Goal: Task Accomplishment & Management: Use online tool/utility

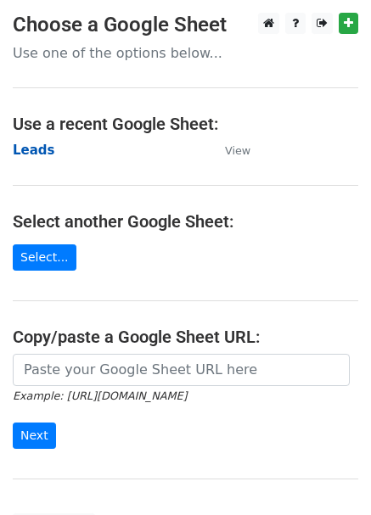
click at [36, 149] on strong "Leads" at bounding box center [34, 149] width 42 height 15
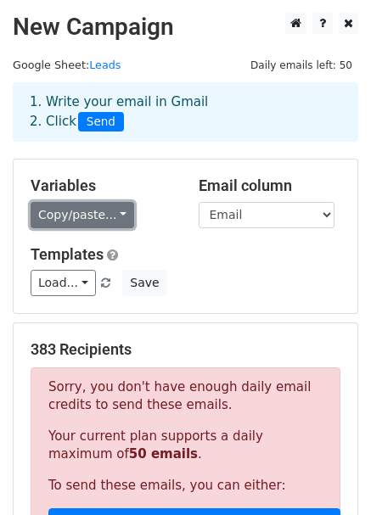
click at [58, 218] on link "Copy/paste..." at bounding box center [82, 215] width 103 height 26
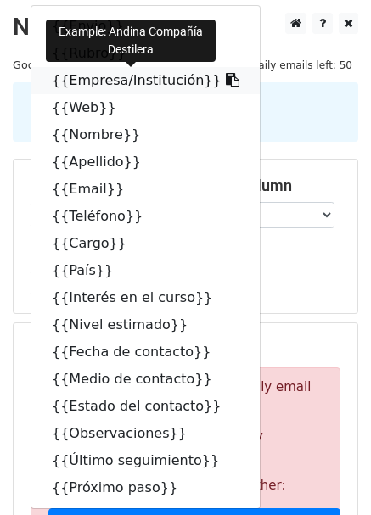
click at [226, 79] on icon at bounding box center [233, 80] width 14 height 14
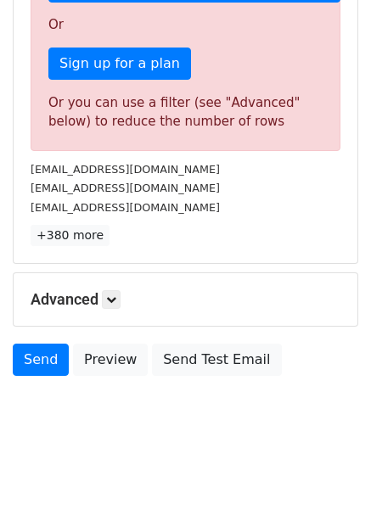
scroll to position [543, 0]
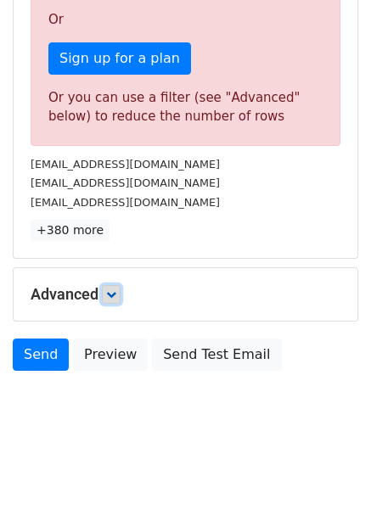
click at [120, 294] on link at bounding box center [111, 294] width 19 height 19
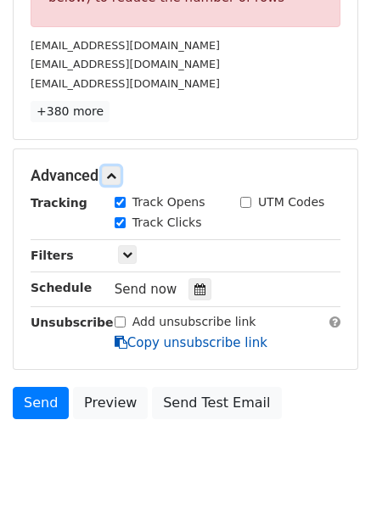
scroll to position [710, 0]
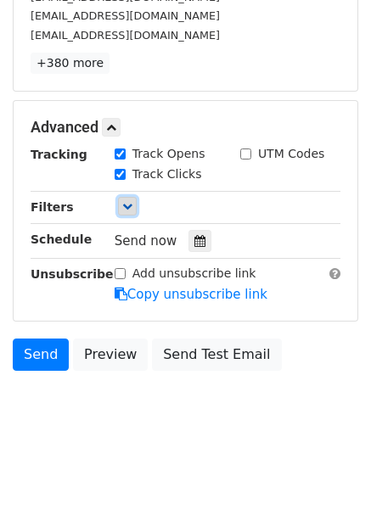
click at [127, 209] on icon at bounding box center [127, 206] width 10 height 10
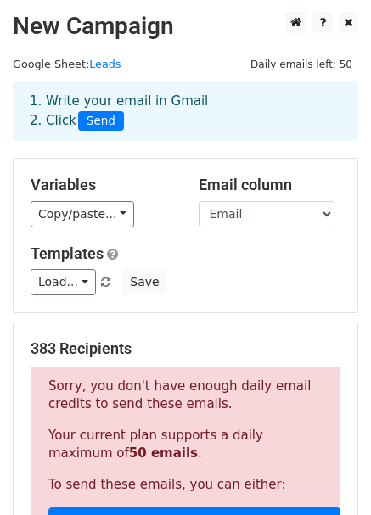
scroll to position [0, 0]
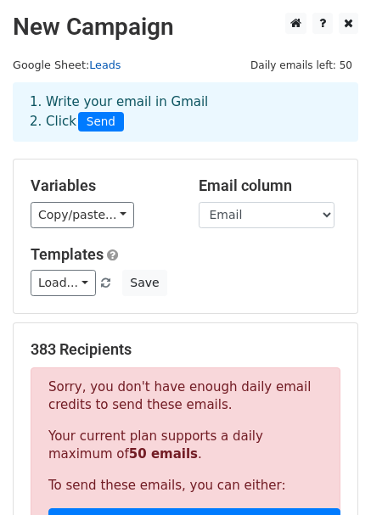
click at [103, 64] on link "Leads" at bounding box center [104, 65] width 31 height 13
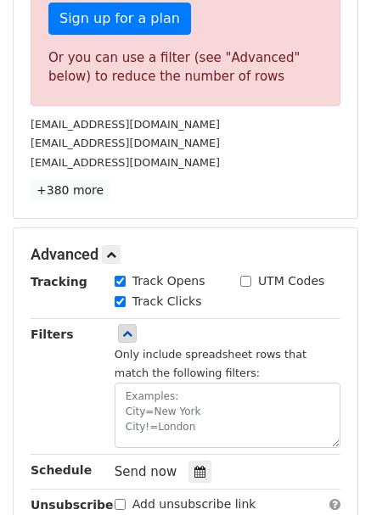
scroll to position [813, 0]
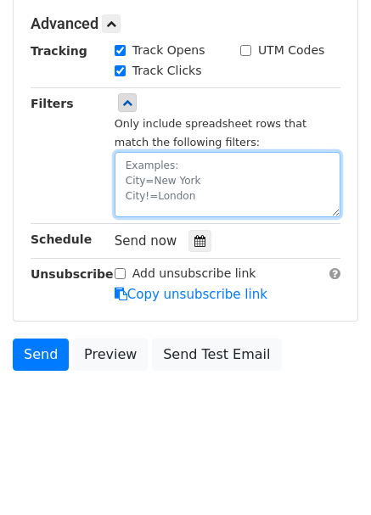
click at [137, 164] on textarea at bounding box center [227, 184] width 226 height 65
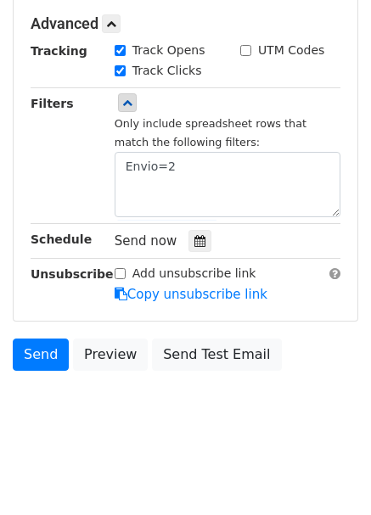
click at [55, 167] on div "Filters" at bounding box center [60, 155] width 84 height 123
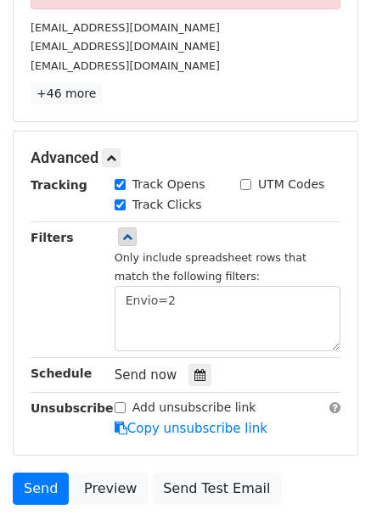
scroll to position [688, 0]
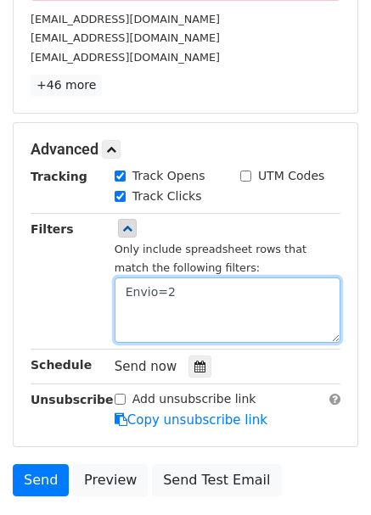
click at [178, 295] on textarea "Envio=2" at bounding box center [227, 309] width 226 height 65
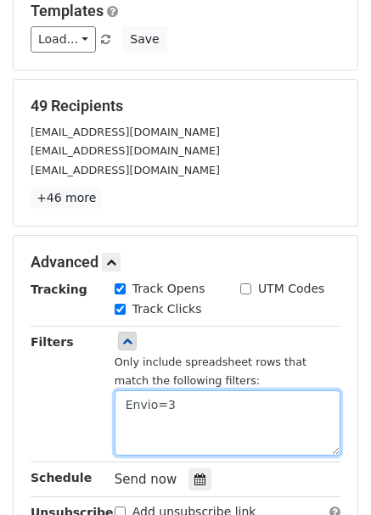
scroll to position [482, 0]
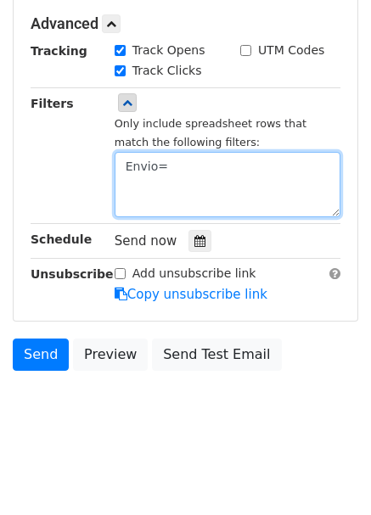
type textarea "Envio=2"
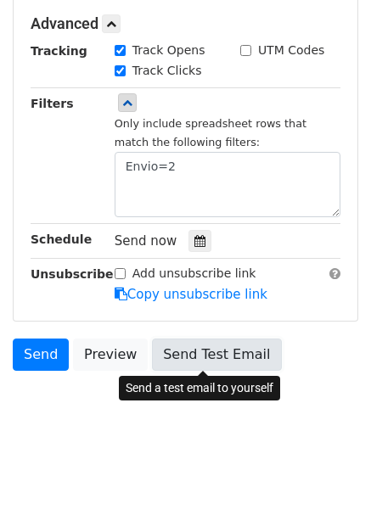
click at [180, 361] on link "Send Test Email" at bounding box center [216, 354] width 129 height 32
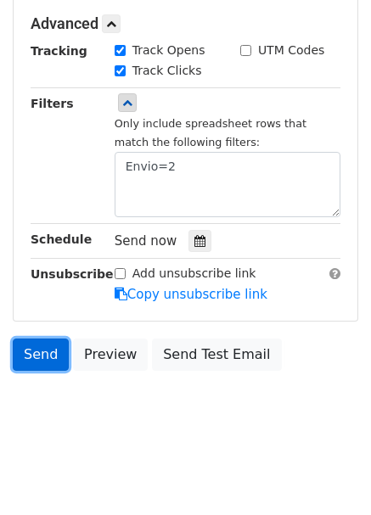
click at [43, 352] on link "Send" at bounding box center [41, 354] width 56 height 32
